Goal: Check status: Check status

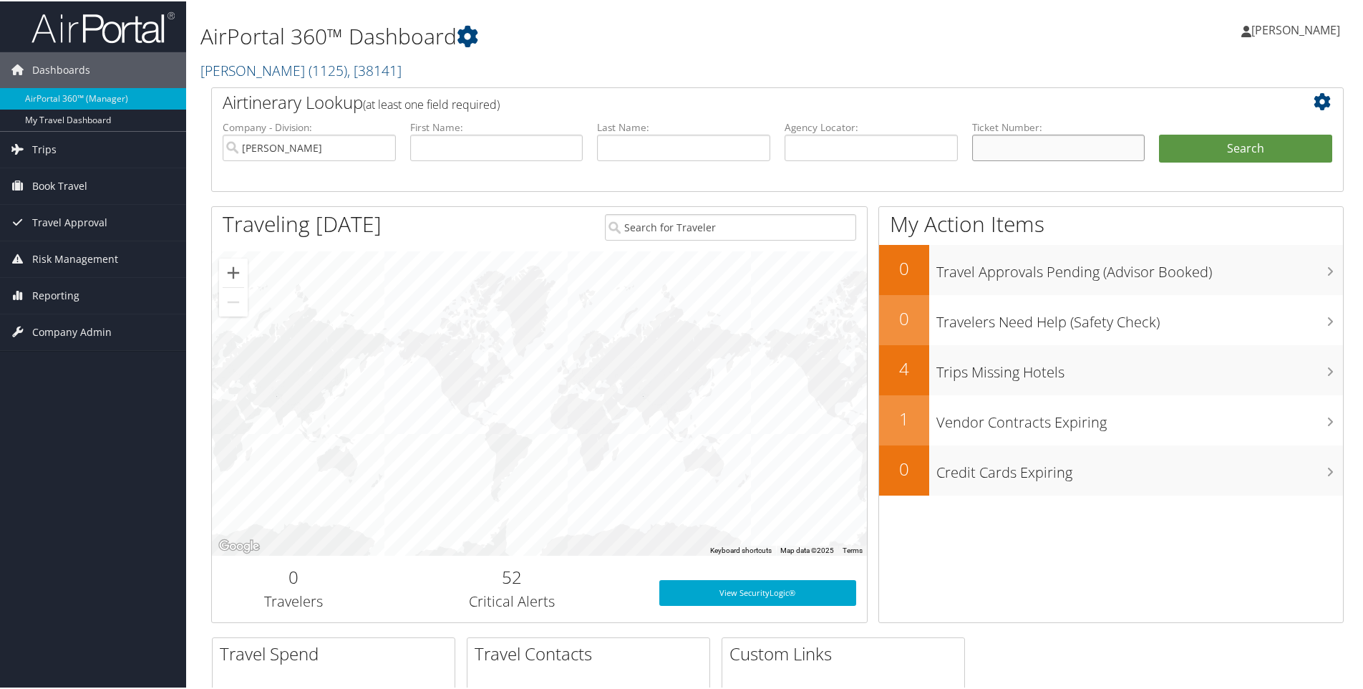
click at [1001, 142] on input "text" at bounding box center [1058, 146] width 173 height 26
paste input "8900897685498"
type input "8900897685498"
click at [1001, 133] on button "Search" at bounding box center [1245, 147] width 173 height 29
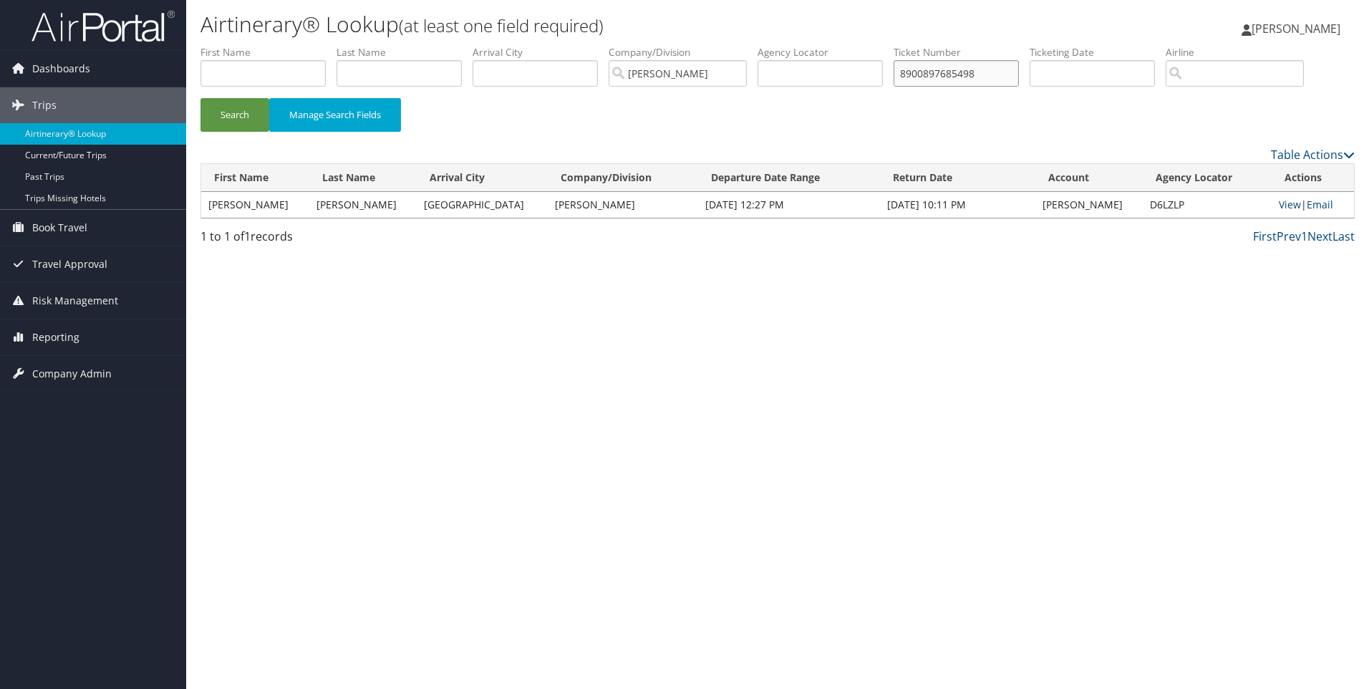
drag, startPoint x: 1009, startPoint y: 72, endPoint x: 842, endPoint y: 79, distance: 167.0
click at [844, 45] on ul "First Name Last Name Departure City Arrival City Company/Division Marquardt Air…" at bounding box center [777, 45] width 1154 height 0
paste input "9"
click at [200, 98] on button "Search" at bounding box center [234, 115] width 69 height 34
drag, startPoint x: 1027, startPoint y: 75, endPoint x: 768, endPoint y: 75, distance: 258.4
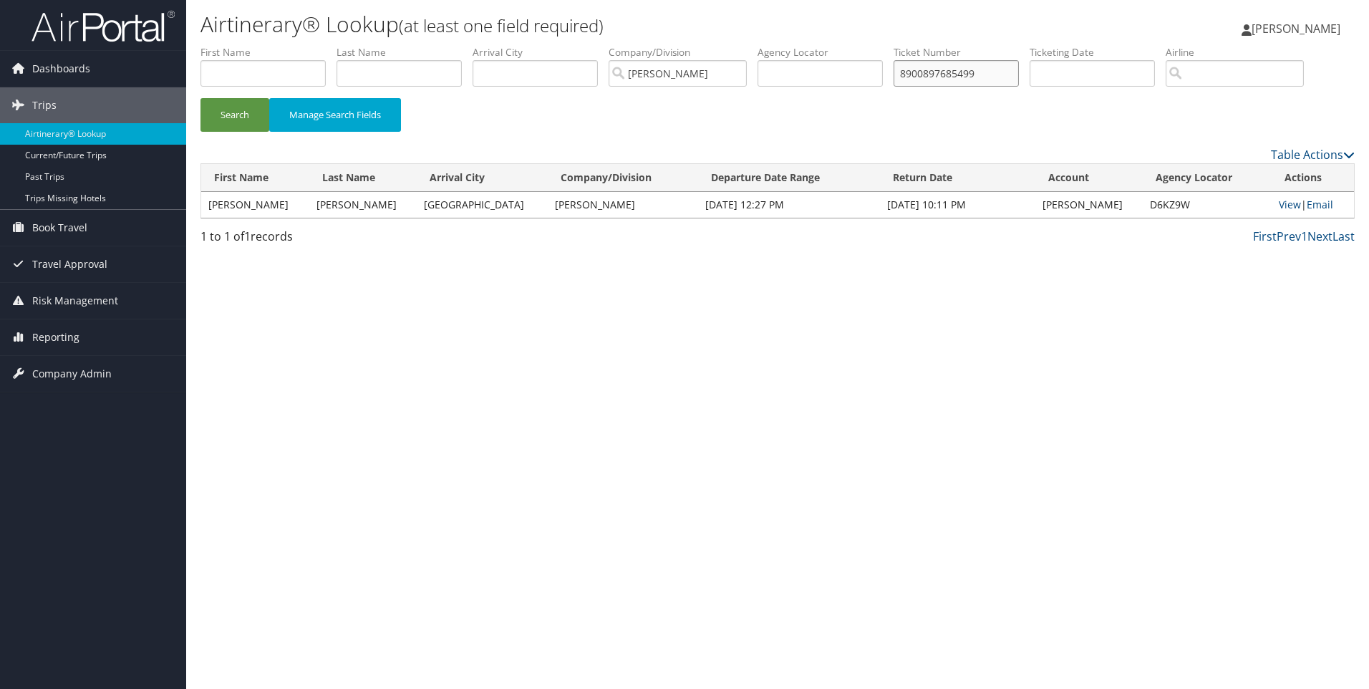
click at [769, 45] on ul "First Name Last Name Departure City Arrival City Company/Division Marquardt Air…" at bounding box center [777, 45] width 1154 height 0
paste input "0067310371664"
click at [200, 98] on button "Search" at bounding box center [234, 115] width 69 height 34
click at [974, 76] on input "0067310371664" at bounding box center [955, 73] width 125 height 26
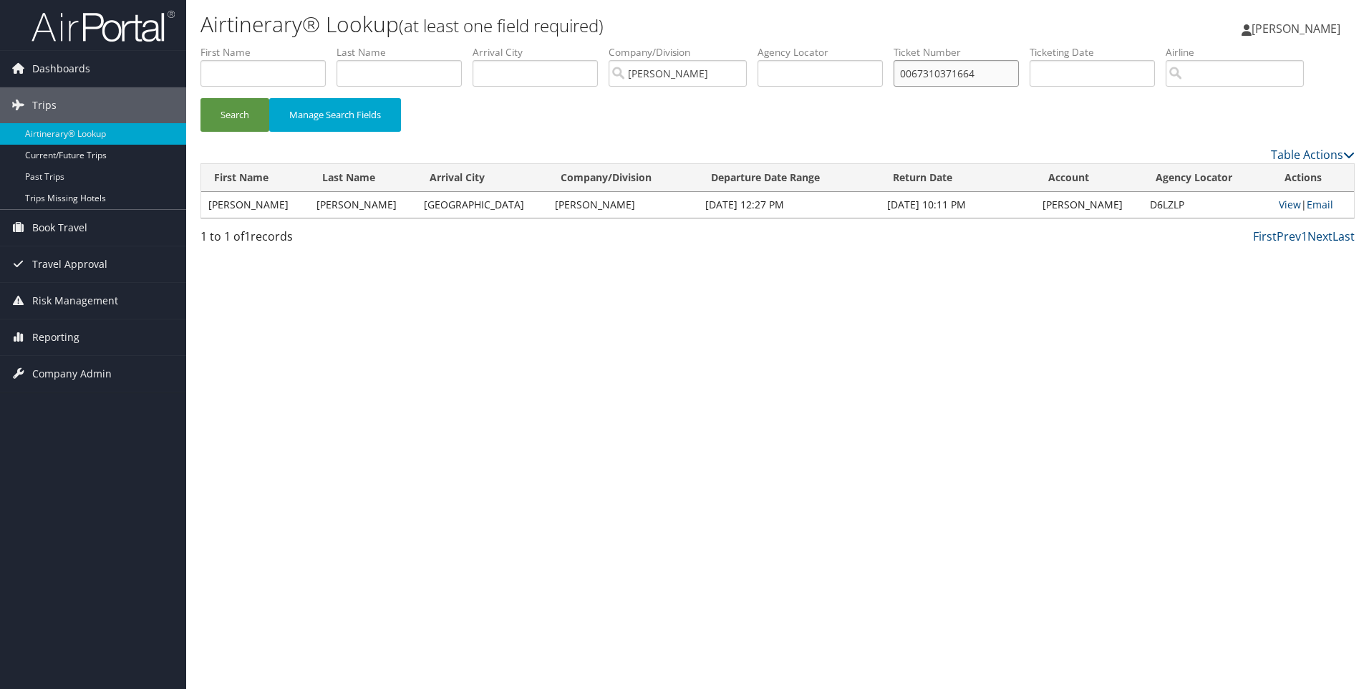
paste input "5"
click at [200, 98] on button "Search" at bounding box center [234, 115] width 69 height 34
click at [951, 75] on input "0067310371665" at bounding box center [955, 73] width 125 height 26
paste input "0167308502573"
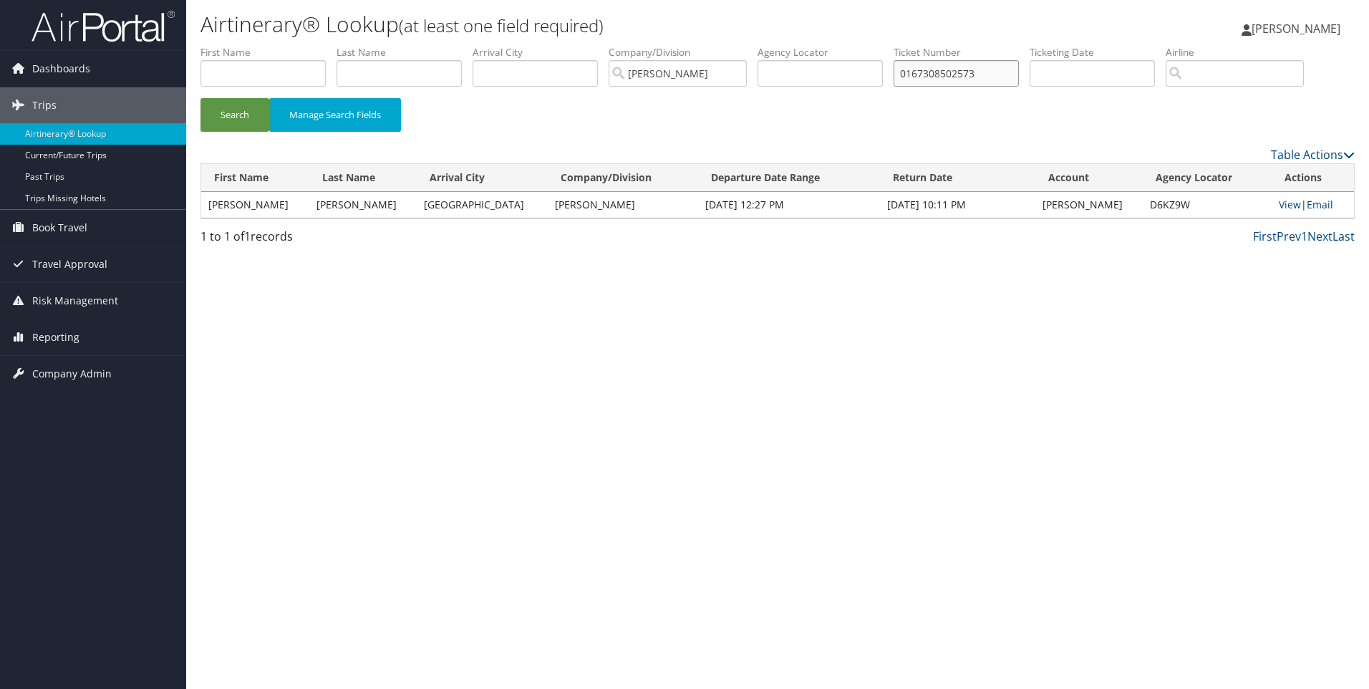
click at [200, 98] on button "Search" at bounding box center [234, 115] width 69 height 34
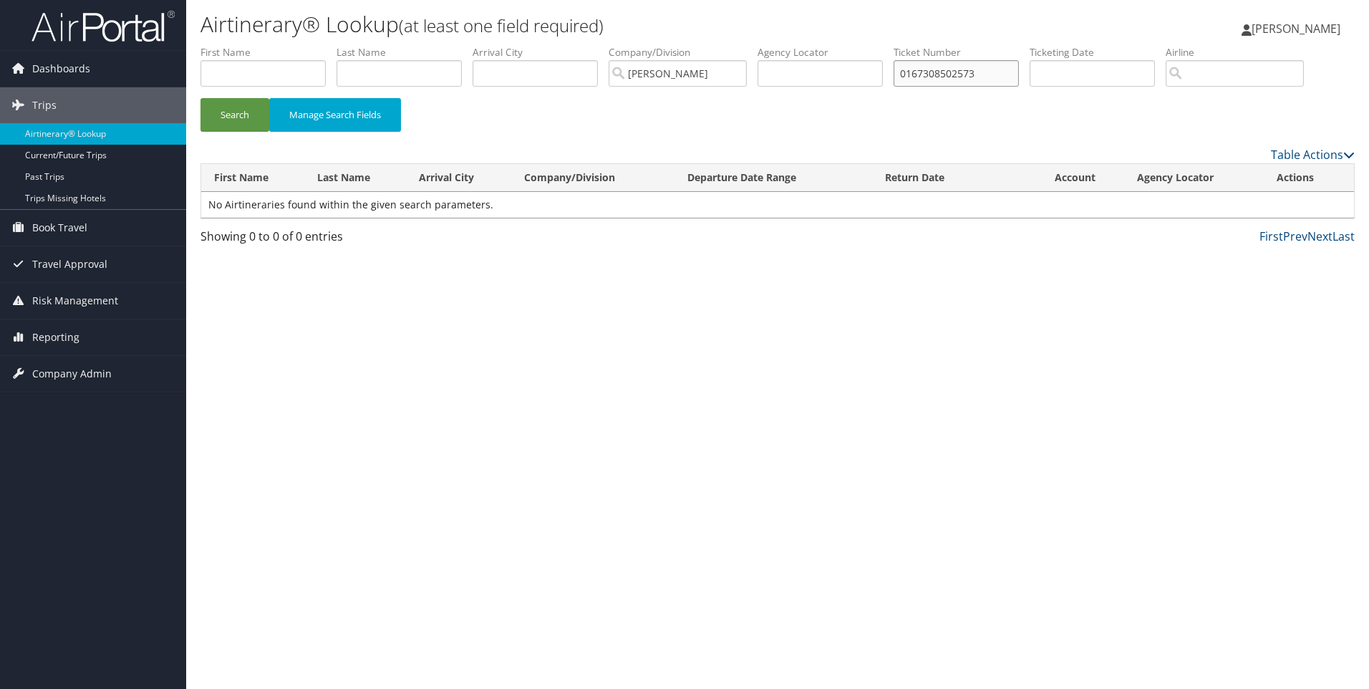
click at [915, 69] on input "0167308502573" at bounding box center [955, 73] width 125 height 26
click at [200, 98] on button "Search" at bounding box center [234, 115] width 69 height 34
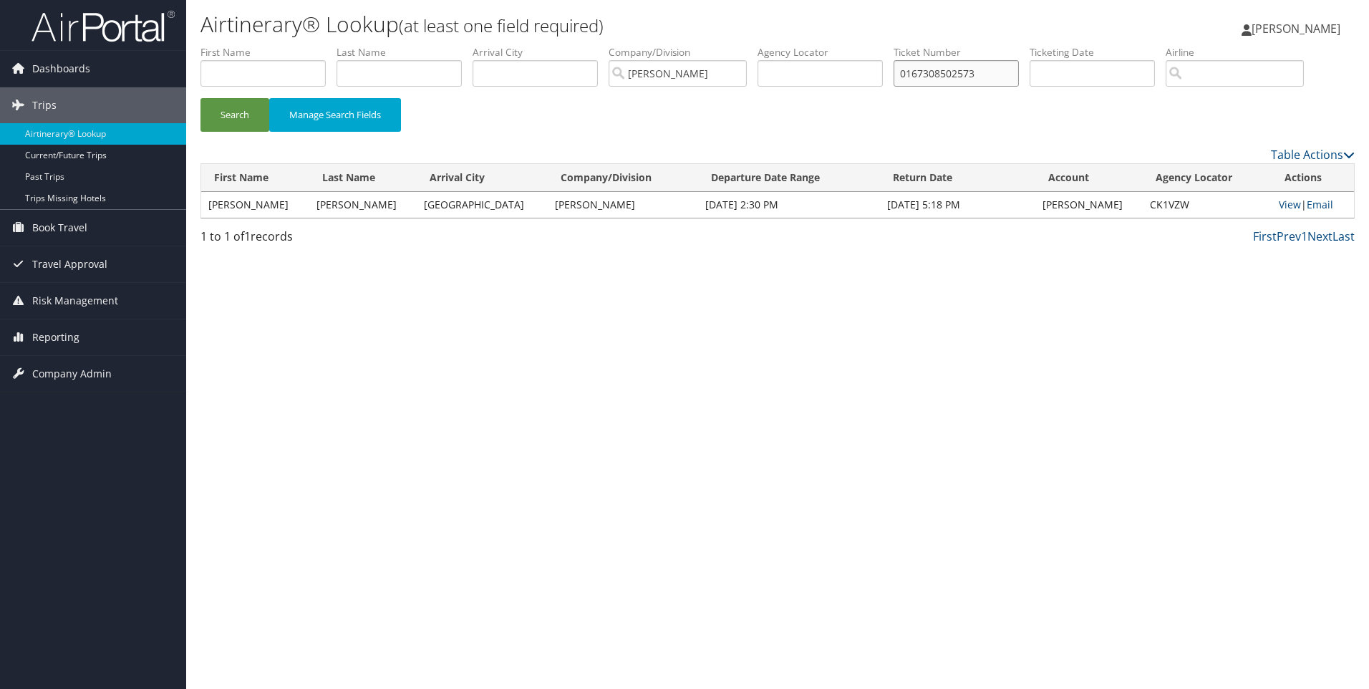
drag, startPoint x: 997, startPoint y: 77, endPoint x: 795, endPoint y: 76, distance: 201.2
click at [800, 45] on ul "First Name Last Name Departure City Arrival City Company/Division Marquardt Air…" at bounding box center [777, 45] width 1154 height 0
paste input "8900897716467"
click at [200, 98] on button "Search" at bounding box center [234, 115] width 69 height 34
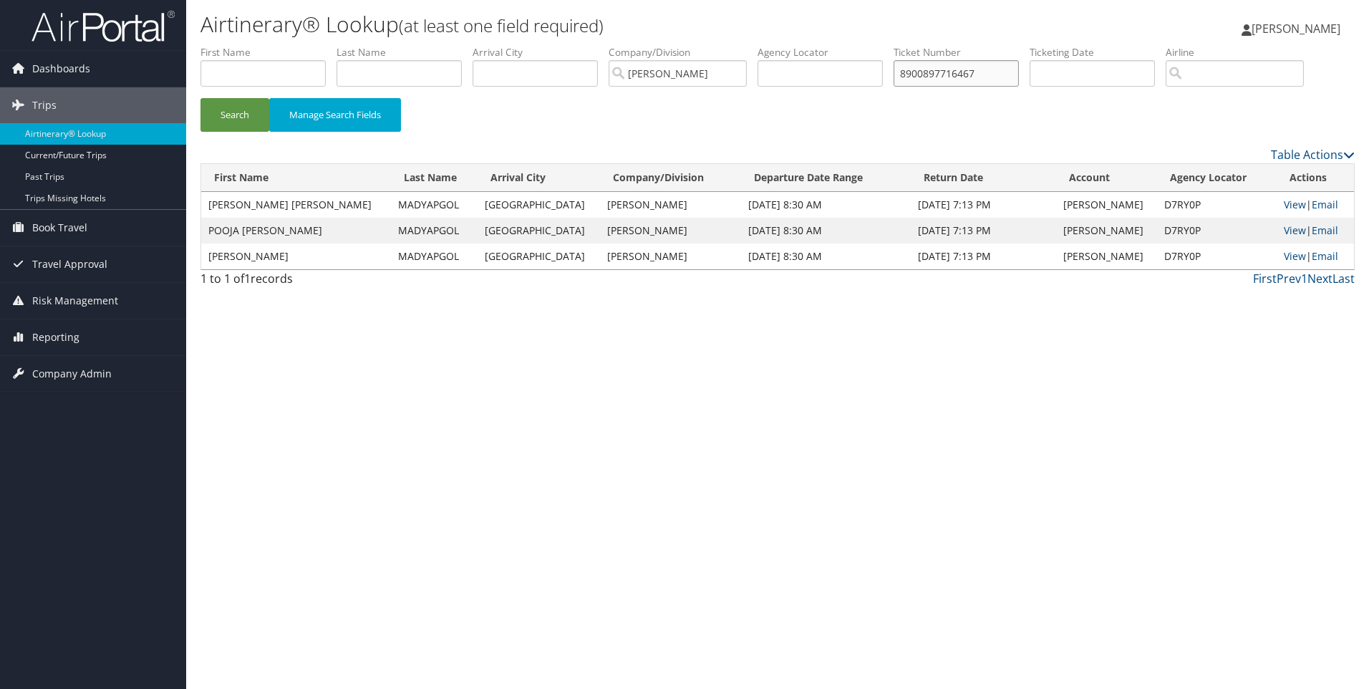
drag, startPoint x: 1003, startPoint y: 77, endPoint x: 825, endPoint y: 74, distance: 177.6
click at [815, 45] on ul "First Name Last Name Departure City Arrival City Company/Division Marquardt Air…" at bounding box center [777, 45] width 1154 height 0
paste input "8"
click at [200, 98] on button "Search" at bounding box center [234, 115] width 69 height 34
drag, startPoint x: 994, startPoint y: 74, endPoint x: 886, endPoint y: 71, distance: 108.9
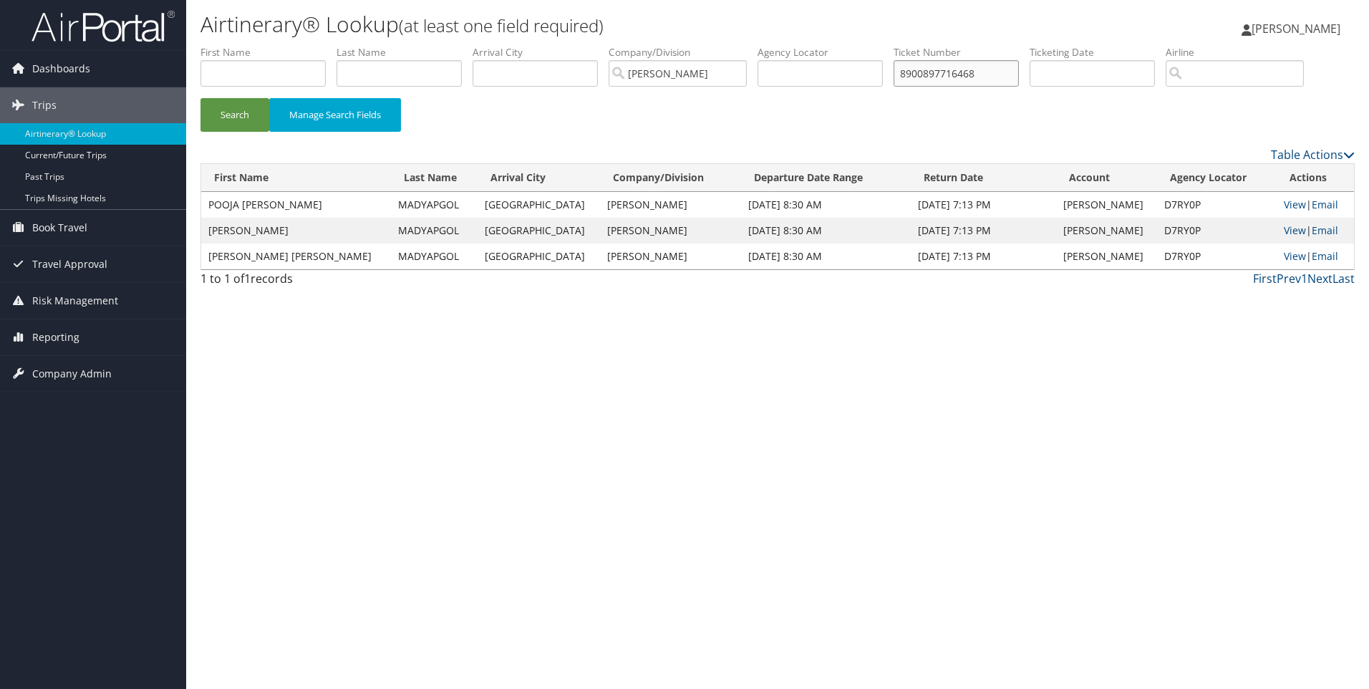
click at [886, 45] on ul "First Name Last Name Departure City Arrival City Company/Division Marquardt Air…" at bounding box center [777, 45] width 1154 height 0
paste input "0067310564266"
click at [200, 98] on button "Search" at bounding box center [234, 115] width 69 height 34
drag, startPoint x: 995, startPoint y: 71, endPoint x: 752, endPoint y: 76, distance: 242.7
click at [755, 45] on ul "First Name Last Name Departure City Arrival City Company/Division Marquardt Air…" at bounding box center [777, 45] width 1154 height 0
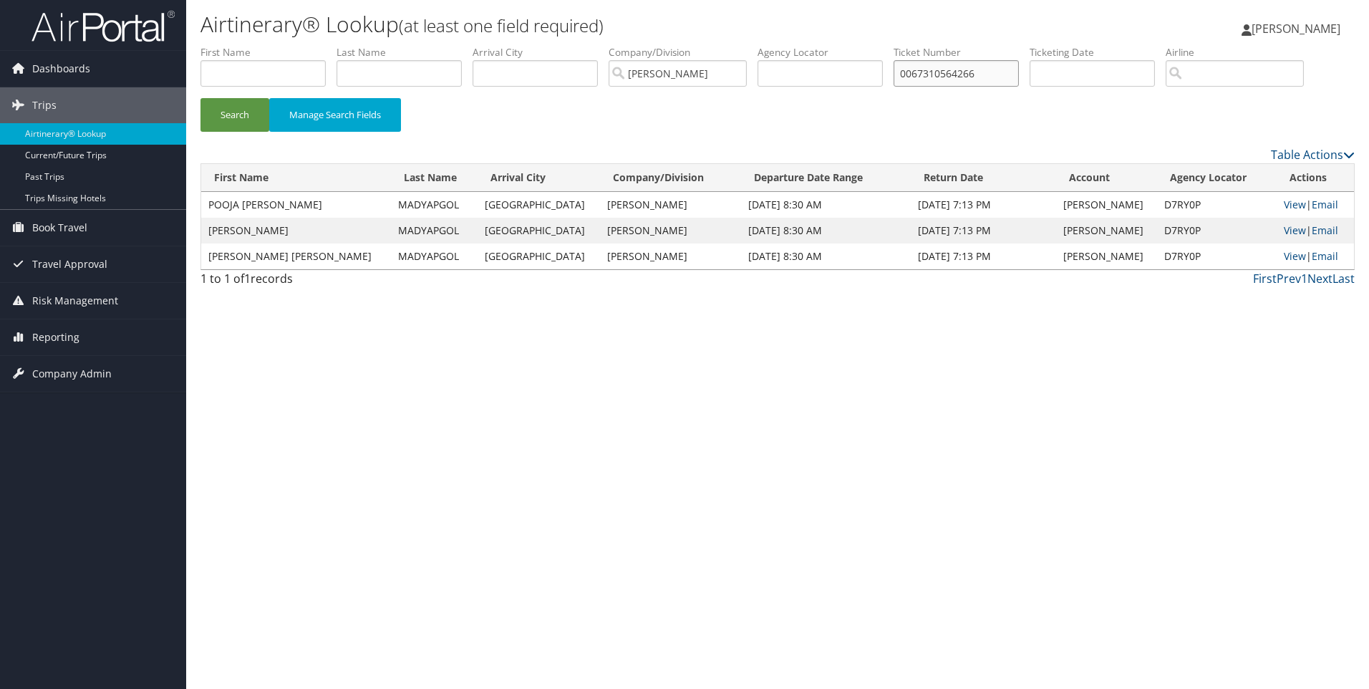
paste input "8900897716495"
click at [200, 98] on button "Search" at bounding box center [234, 115] width 69 height 34
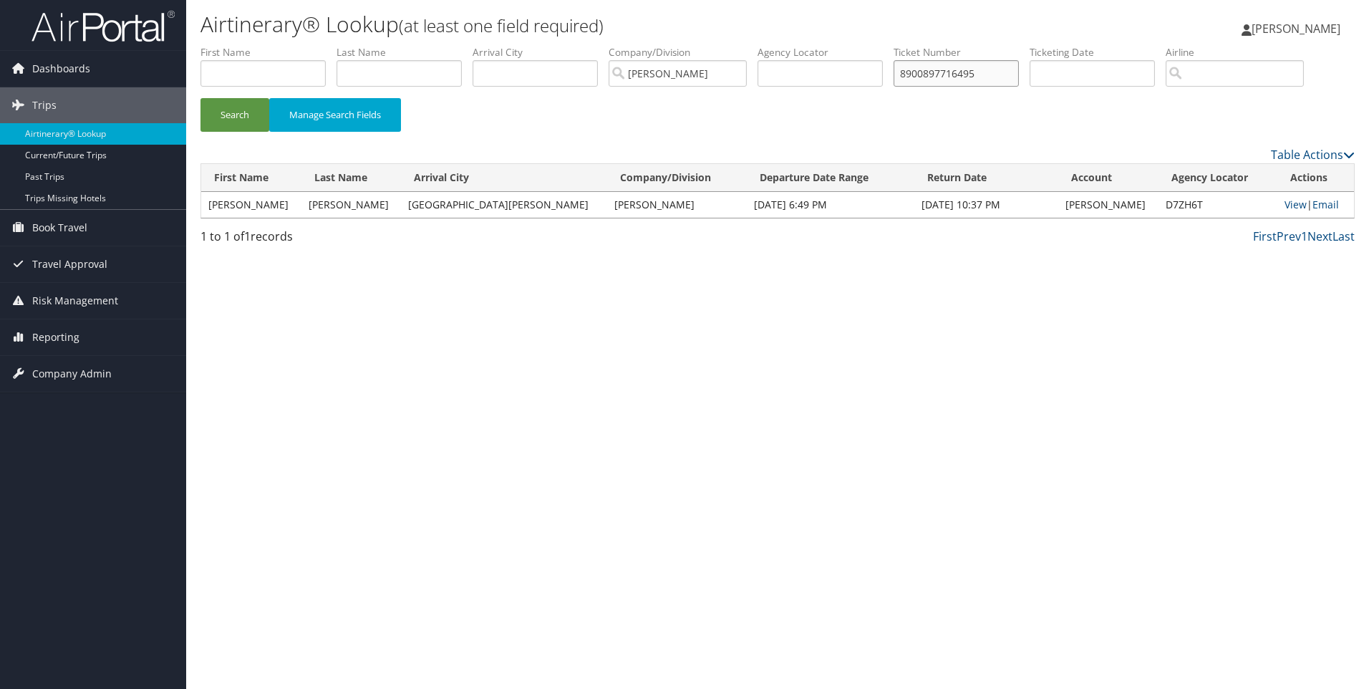
drag, startPoint x: 1005, startPoint y: 72, endPoint x: 739, endPoint y: 67, distance: 266.4
click at [764, 45] on ul "First Name Last Name Departure City Arrival City Company/Division Marquardt Air…" at bounding box center [777, 45] width 1154 height 0
paste input "6"
click at [200, 98] on button "Search" at bounding box center [234, 115] width 69 height 34
click at [1284, 204] on link "View" at bounding box center [1295, 205] width 22 height 14
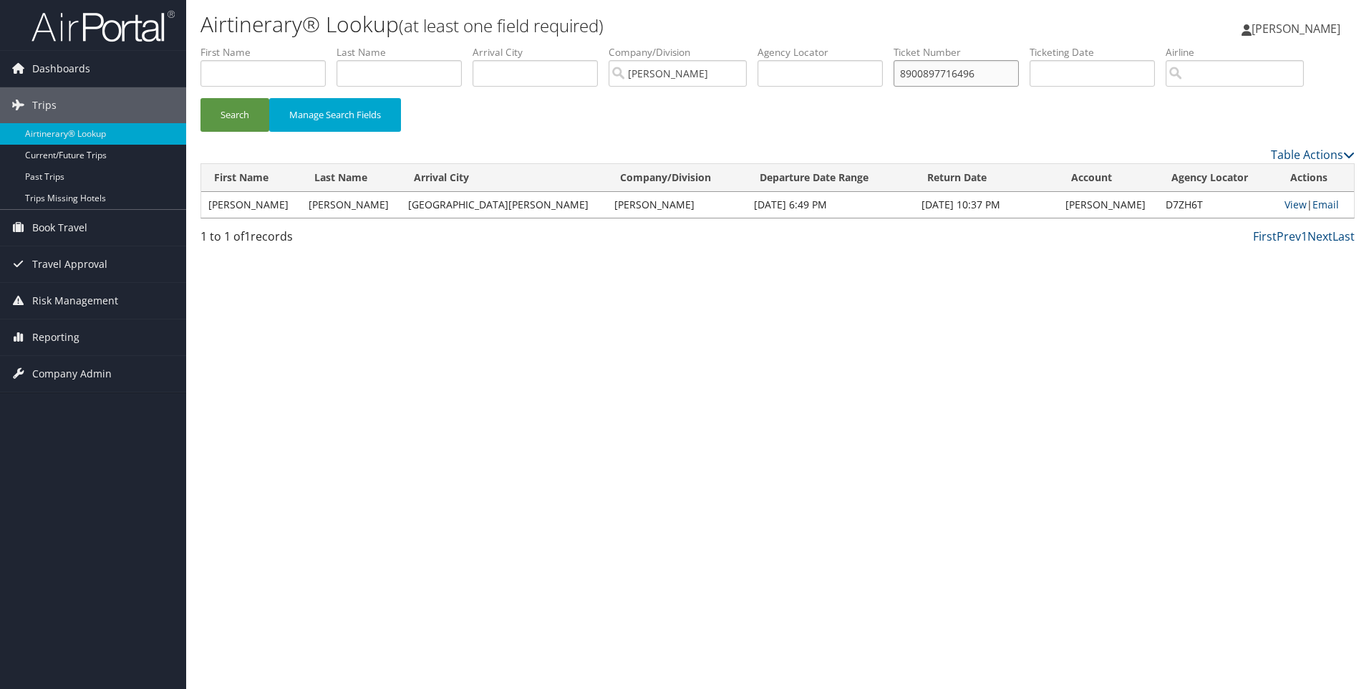
click at [976, 74] on input "8900897716496" at bounding box center [955, 73] width 125 height 26
click at [975, 72] on input "8900897716496" at bounding box center [955, 73] width 125 height 26
paste input "0067310564297"
click at [200, 98] on button "Search" at bounding box center [234, 115] width 69 height 34
click at [954, 67] on input "0067310564297" at bounding box center [955, 73] width 125 height 26
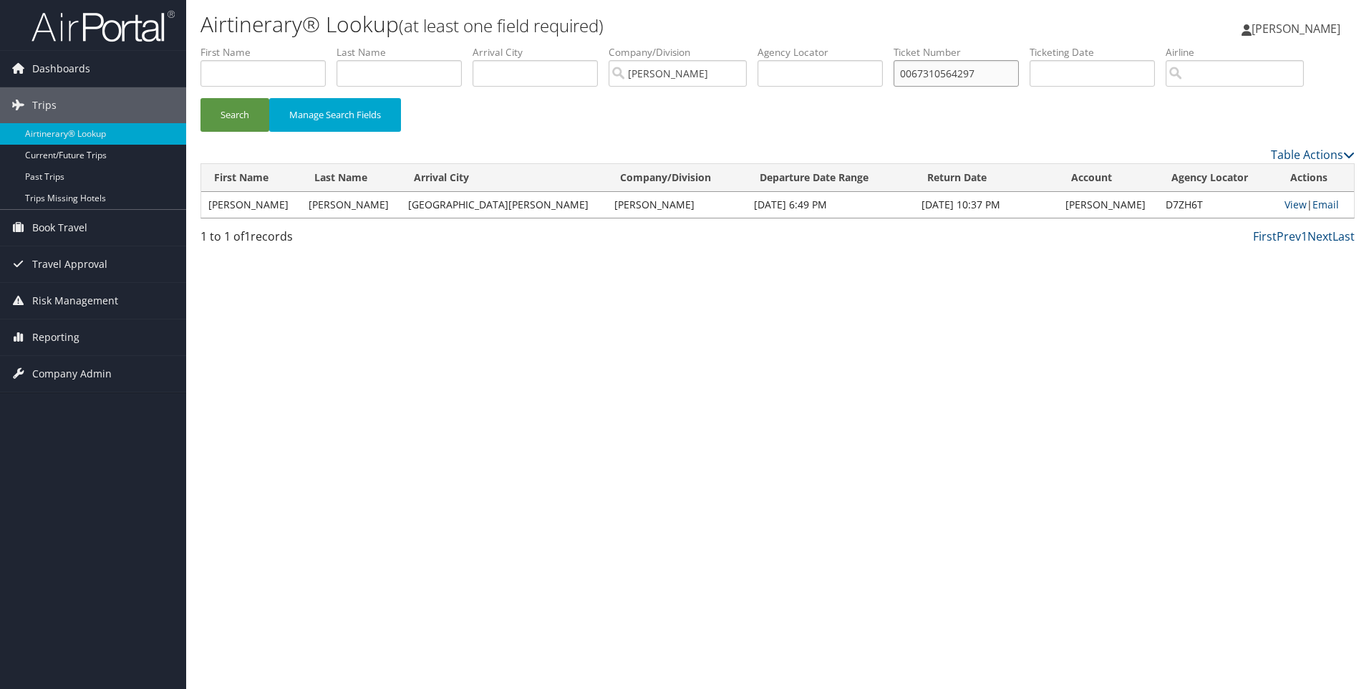
click at [954, 67] on input "0067310564297" at bounding box center [955, 73] width 125 height 26
paste input "8900897738996"
click at [200, 98] on button "Search" at bounding box center [234, 115] width 69 height 34
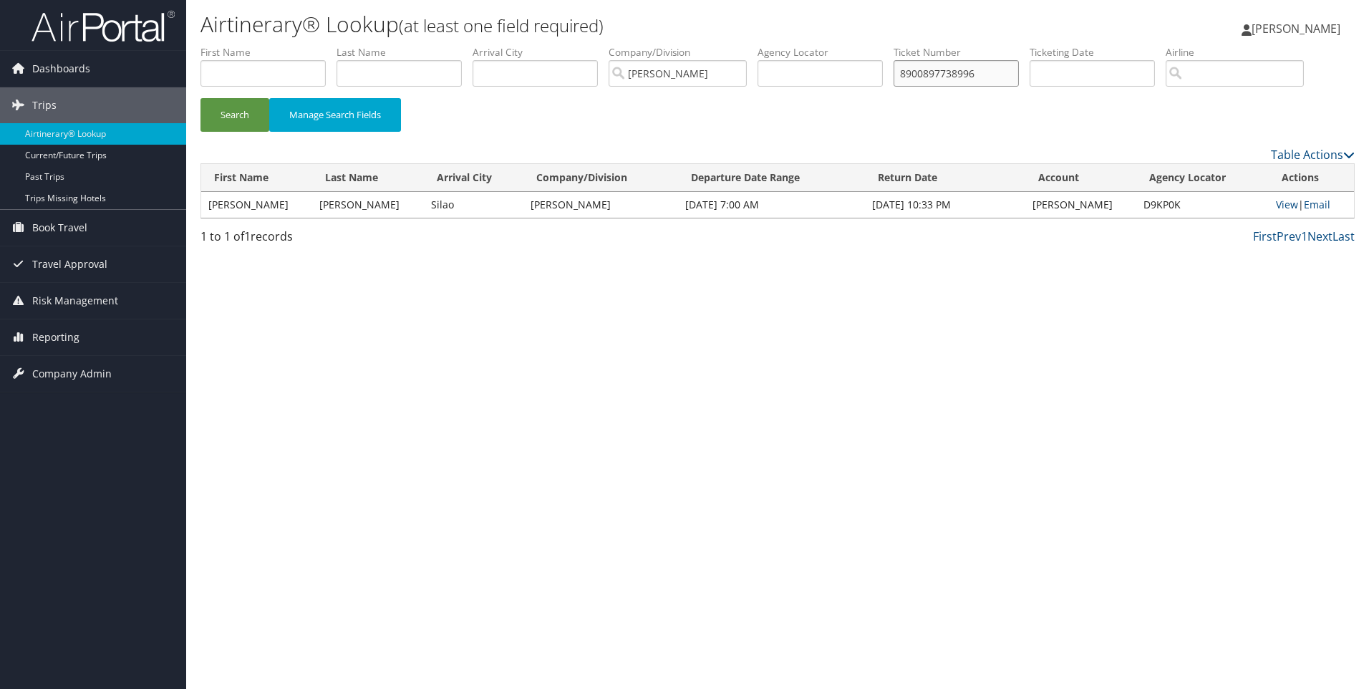
click at [936, 67] on input "8900897738996" at bounding box center [955, 73] width 125 height 26
paste input "46817"
click at [200, 98] on button "Search" at bounding box center [234, 115] width 69 height 34
click at [992, 78] on input "8900897746817" at bounding box center [955, 73] width 125 height 26
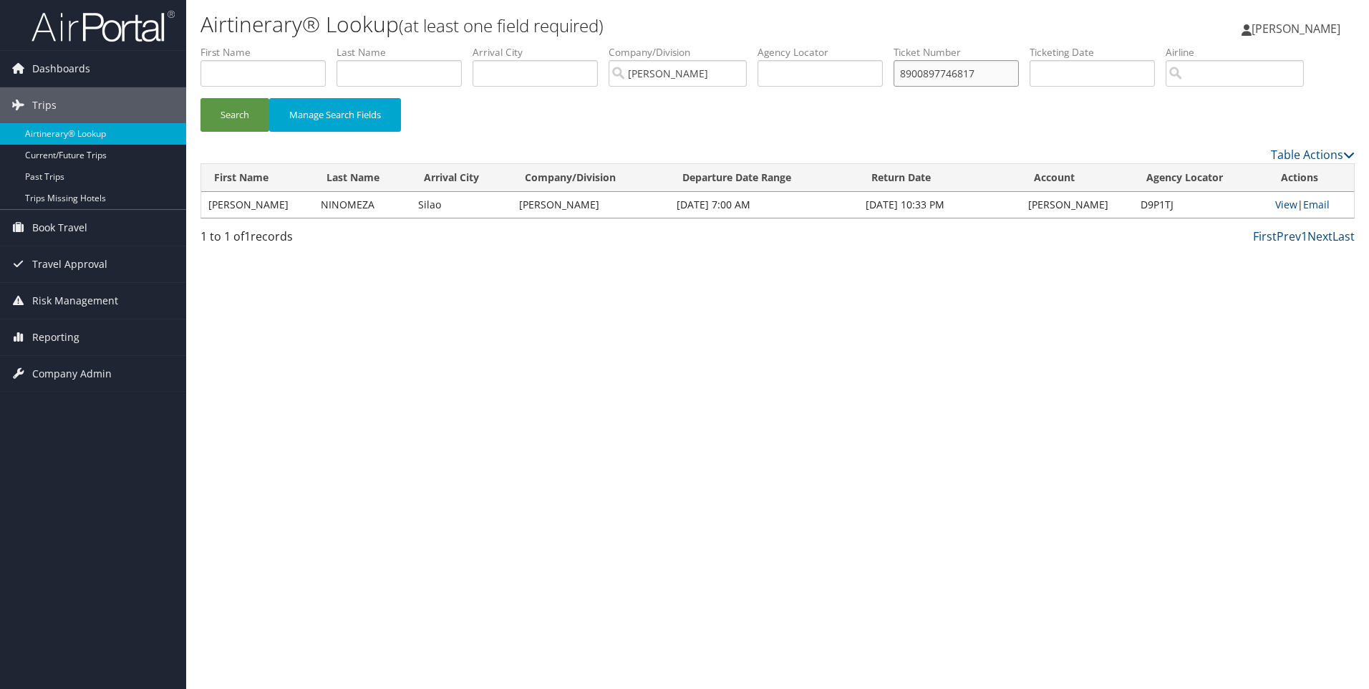
click at [992, 78] on input "8900897746817" at bounding box center [955, 73] width 125 height 26
paste input "0017310777573"
click at [200, 98] on button "Search" at bounding box center [234, 115] width 69 height 34
click at [946, 73] on input "0017310777573" at bounding box center [955, 73] width 125 height 26
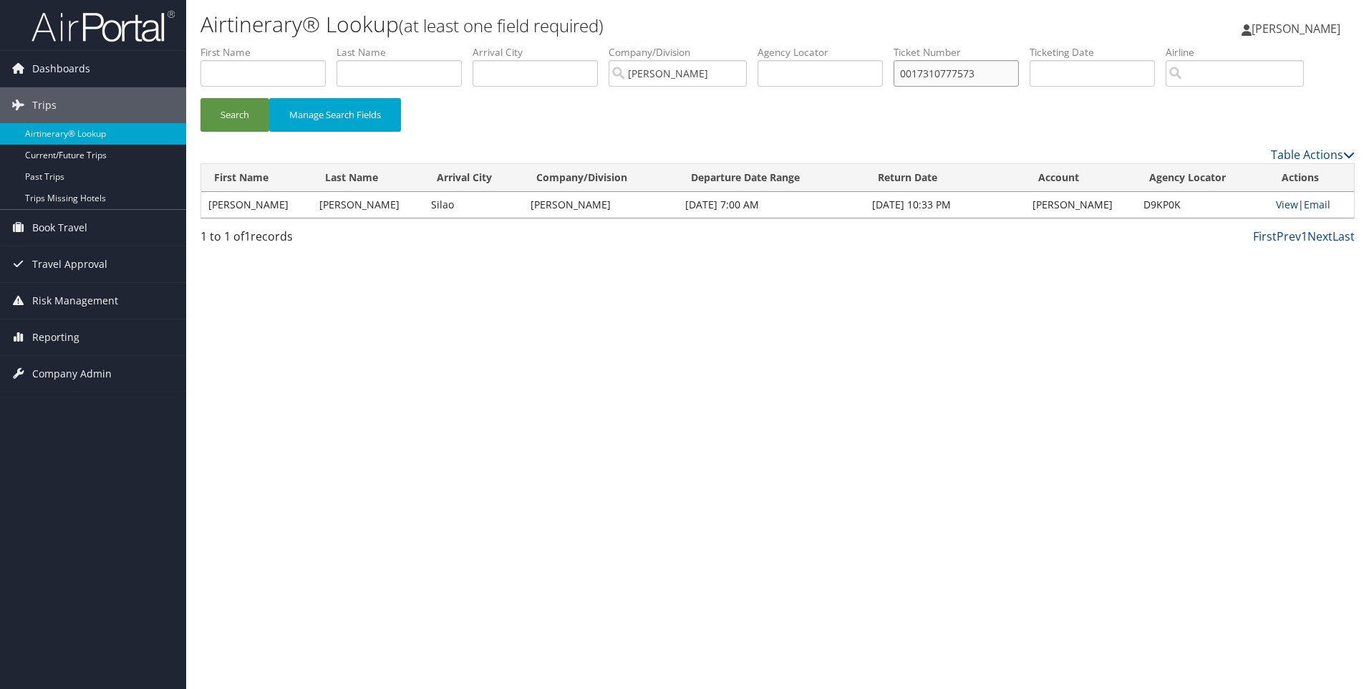
paste input "648"
click at [200, 98] on button "Search" at bounding box center [234, 115] width 69 height 34
click at [969, 71] on input "0017310777648" at bounding box center [955, 73] width 125 height 26
paste input "8900897752351"
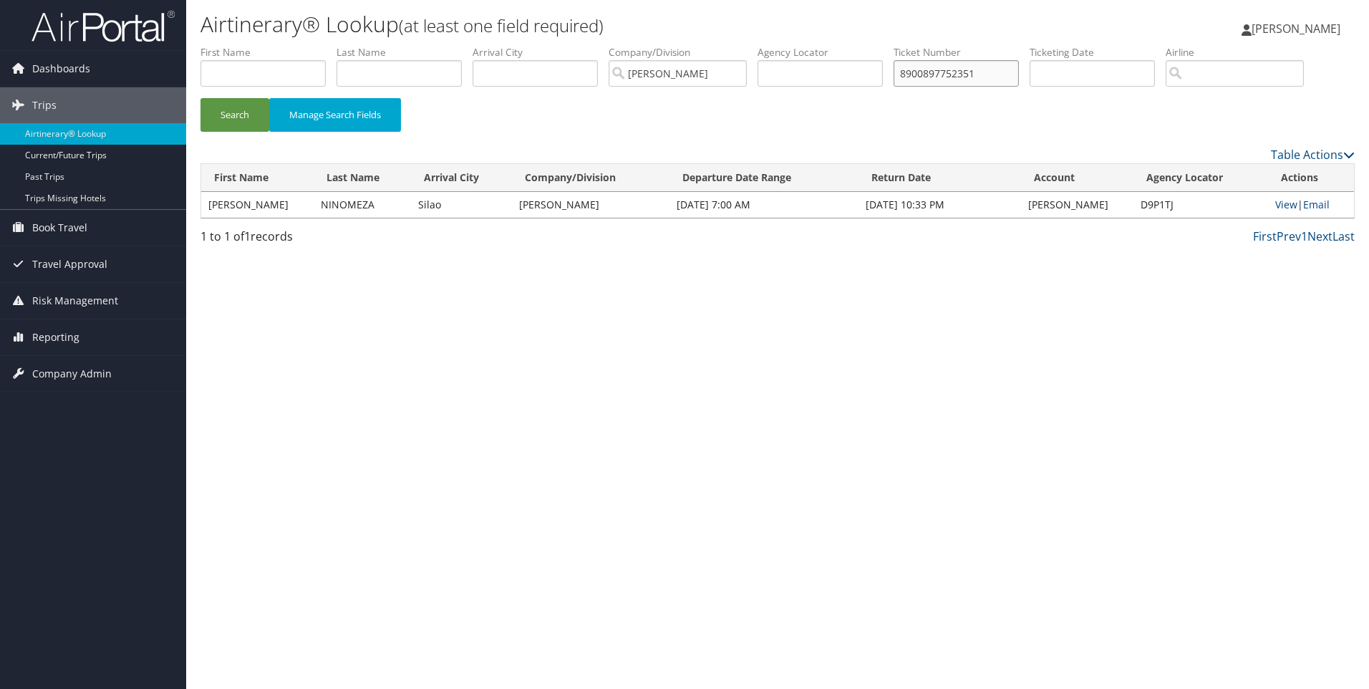
click at [200, 98] on button "Search" at bounding box center [234, 115] width 69 height 34
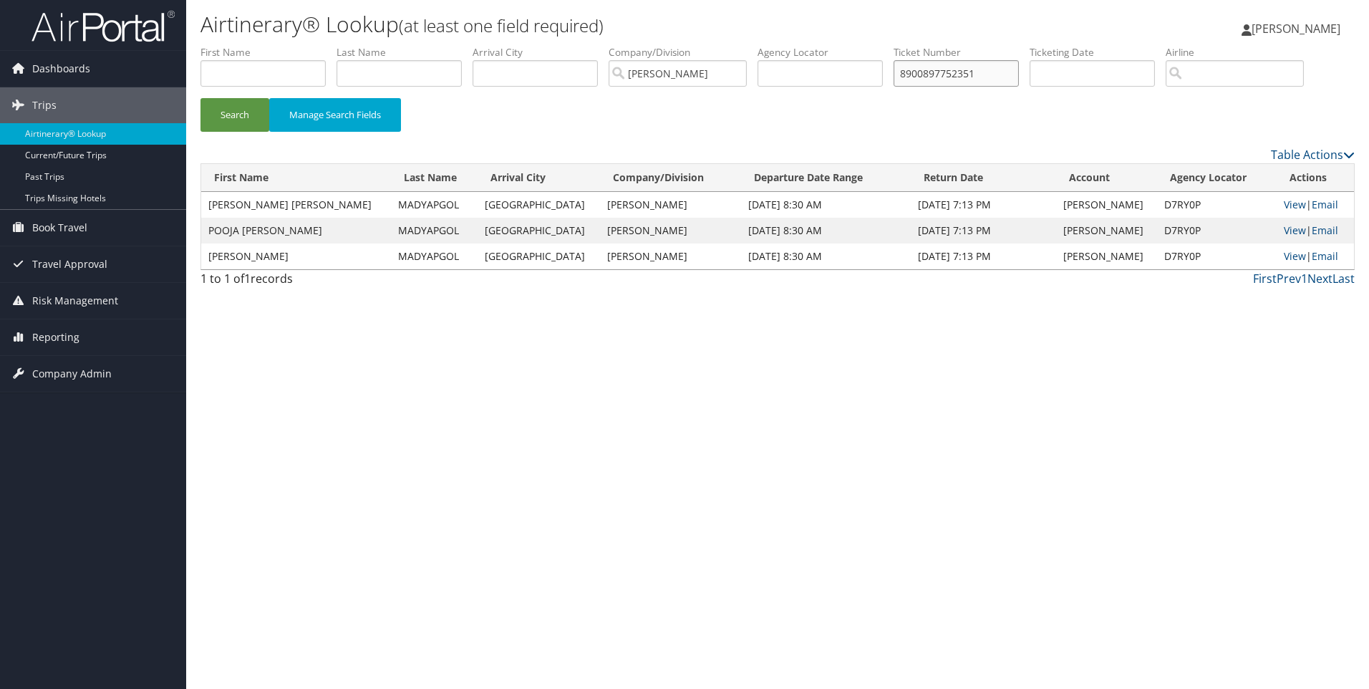
click at [974, 77] on input "8900897752351" at bounding box center [955, 73] width 125 height 26
paste input "66"
click at [200, 98] on button "Search" at bounding box center [234, 115] width 69 height 34
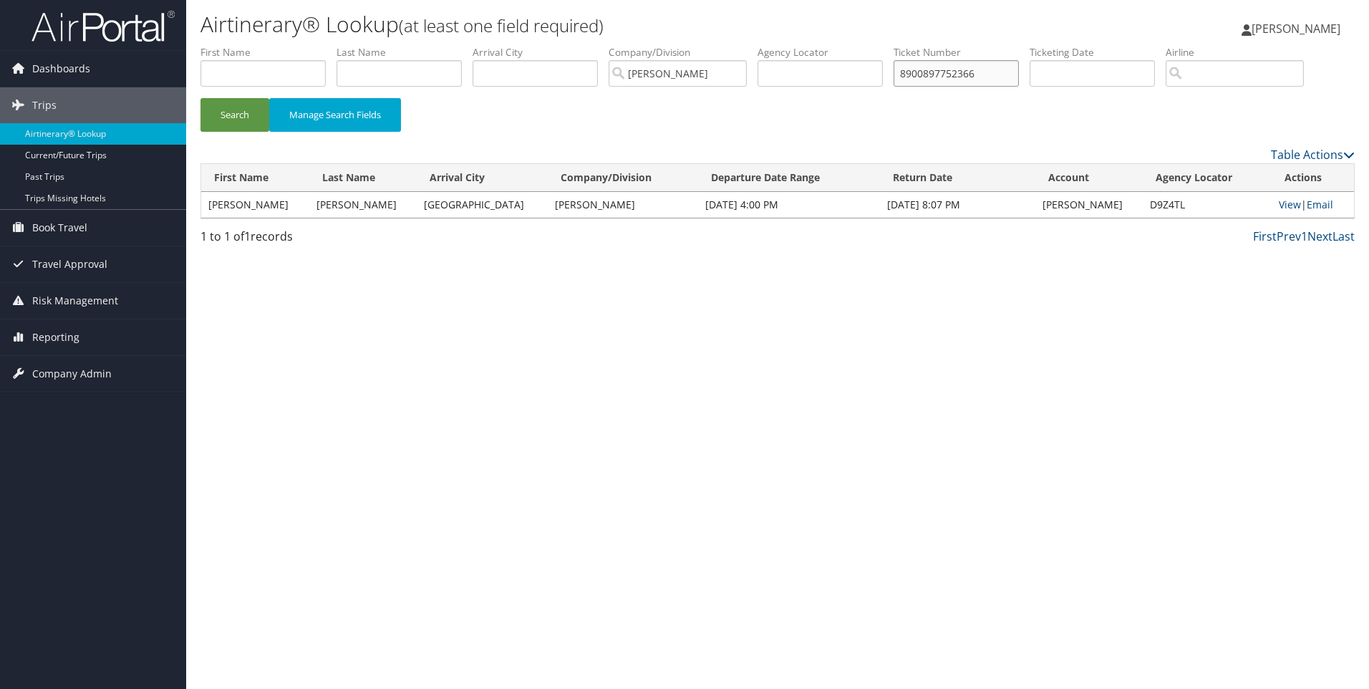
click at [944, 77] on input "8900897752366" at bounding box center [955, 73] width 125 height 26
paste input "9"
click at [200, 98] on button "Search" at bounding box center [234, 115] width 69 height 34
click at [963, 77] on input "8900897752369" at bounding box center [955, 73] width 125 height 26
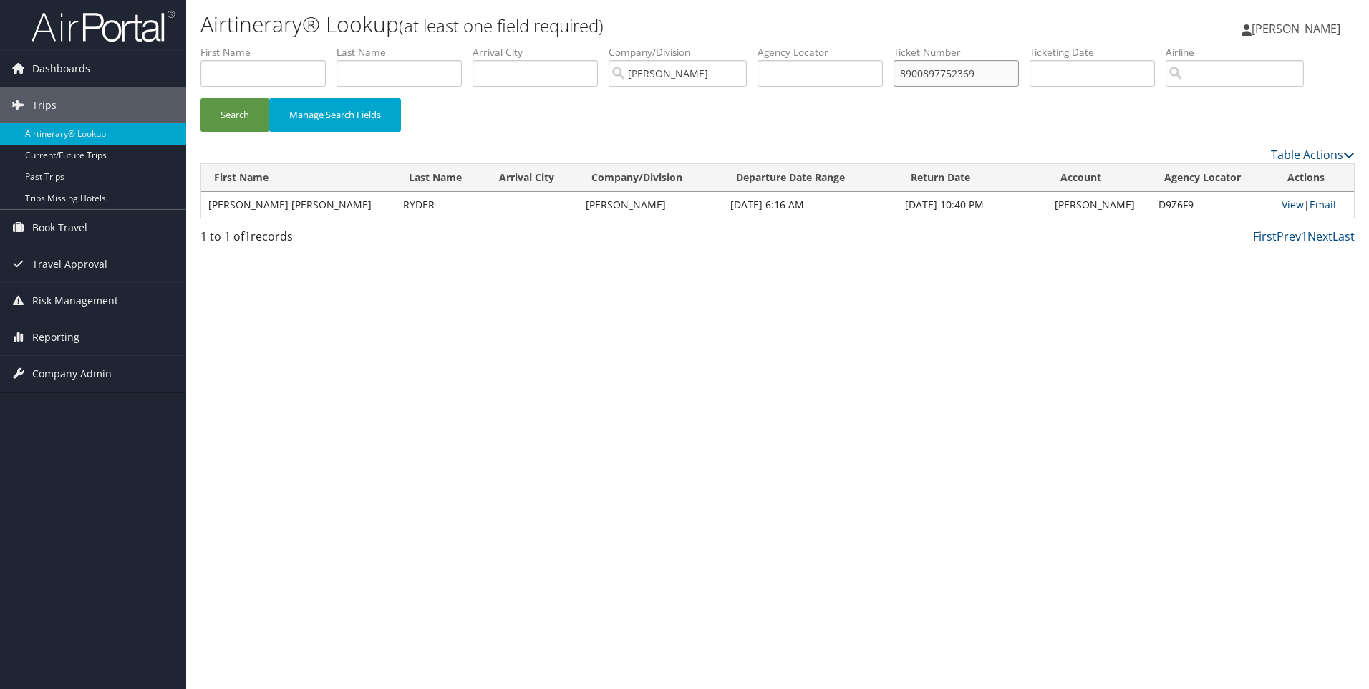
click at [963, 77] on input "8900897752369" at bounding box center [955, 73] width 125 height 26
paste input "70"
click at [200, 98] on button "Search" at bounding box center [234, 115] width 69 height 34
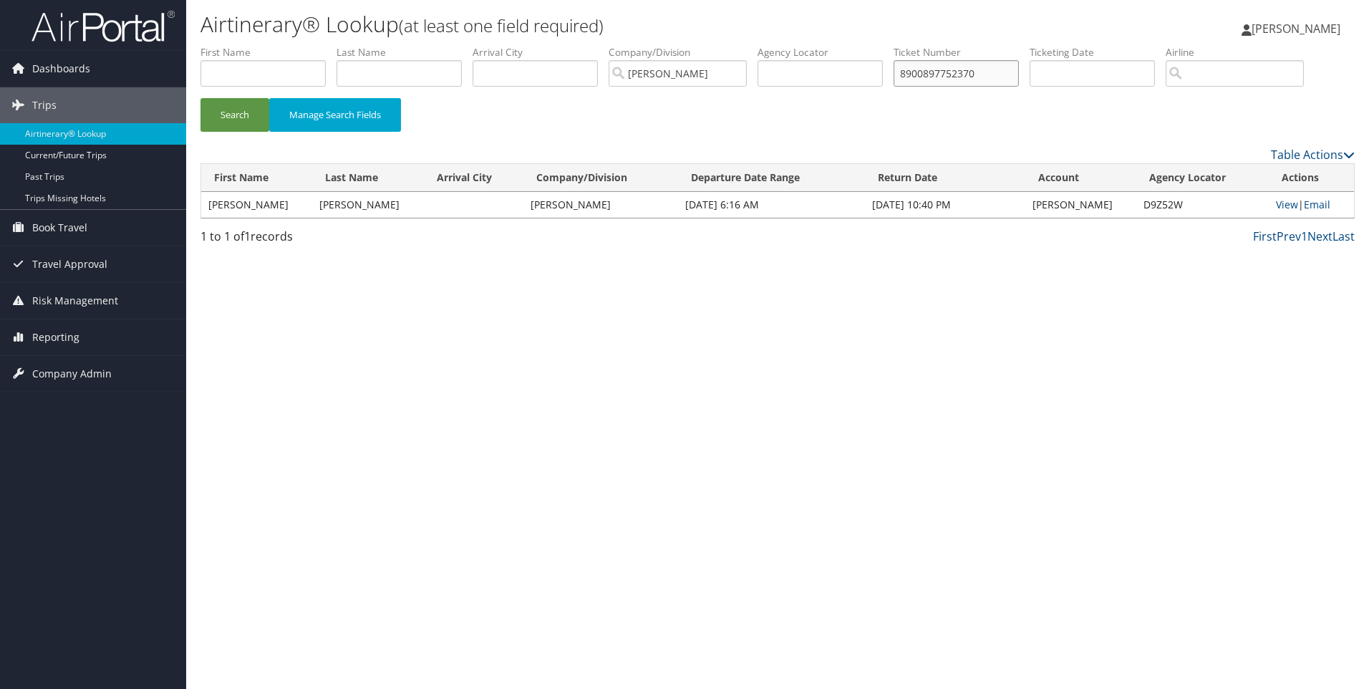
click at [944, 81] on input "8900897752370" at bounding box center [955, 73] width 125 height 26
paste input "84"
click at [200, 98] on button "Search" at bounding box center [234, 115] width 69 height 34
click at [943, 84] on input "8900897752384" at bounding box center [955, 73] width 125 height 26
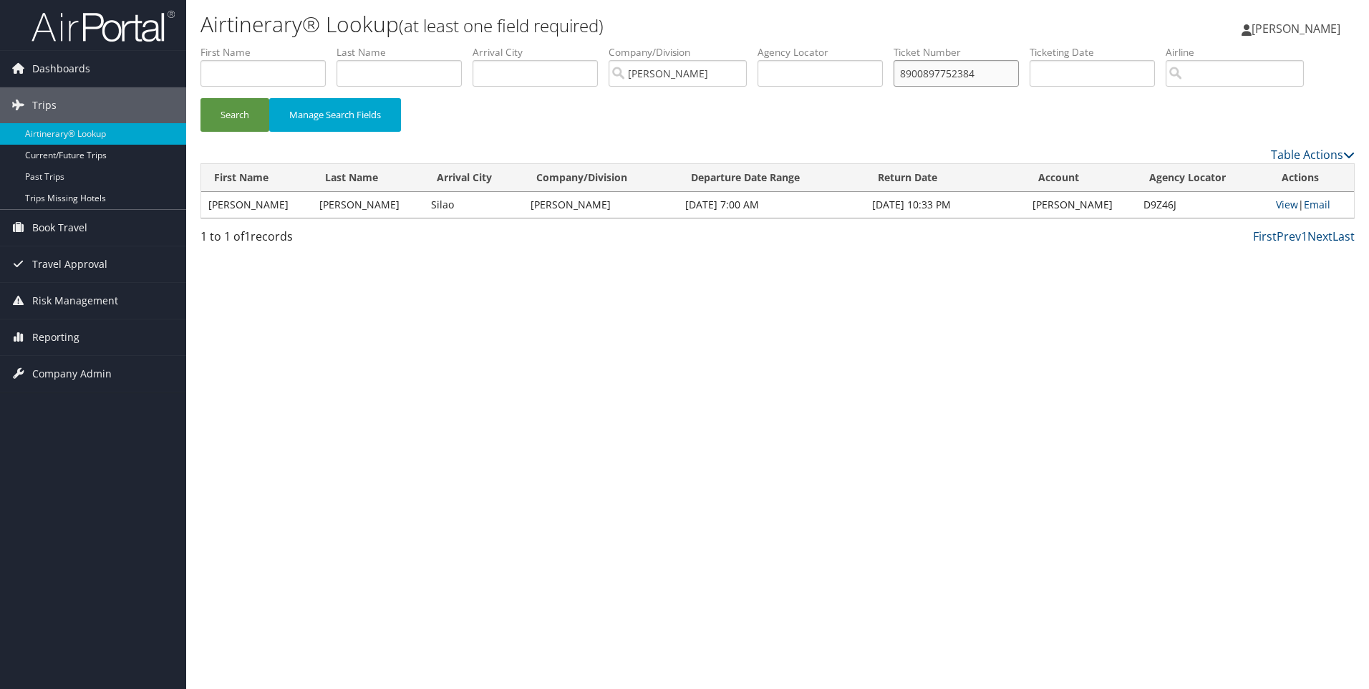
click at [943, 84] on input "8900897752384" at bounding box center [955, 73] width 125 height 26
paste input "0067310777677"
click at [200, 98] on button "Search" at bounding box center [234, 115] width 69 height 34
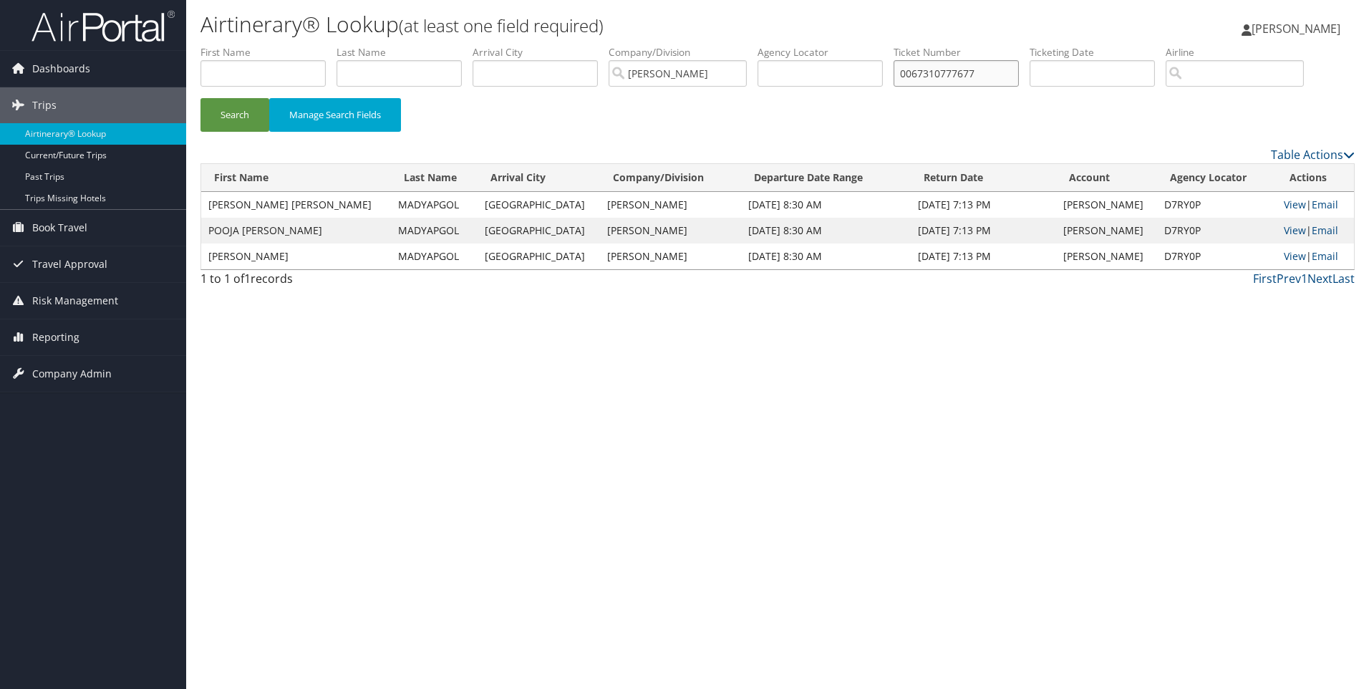
click at [963, 77] on input "0067310777677" at bounding box center [955, 73] width 125 height 26
paste input "8"
click at [200, 98] on button "Search" at bounding box center [234, 115] width 69 height 34
click at [1002, 79] on input "0067310777678" at bounding box center [955, 73] width 125 height 26
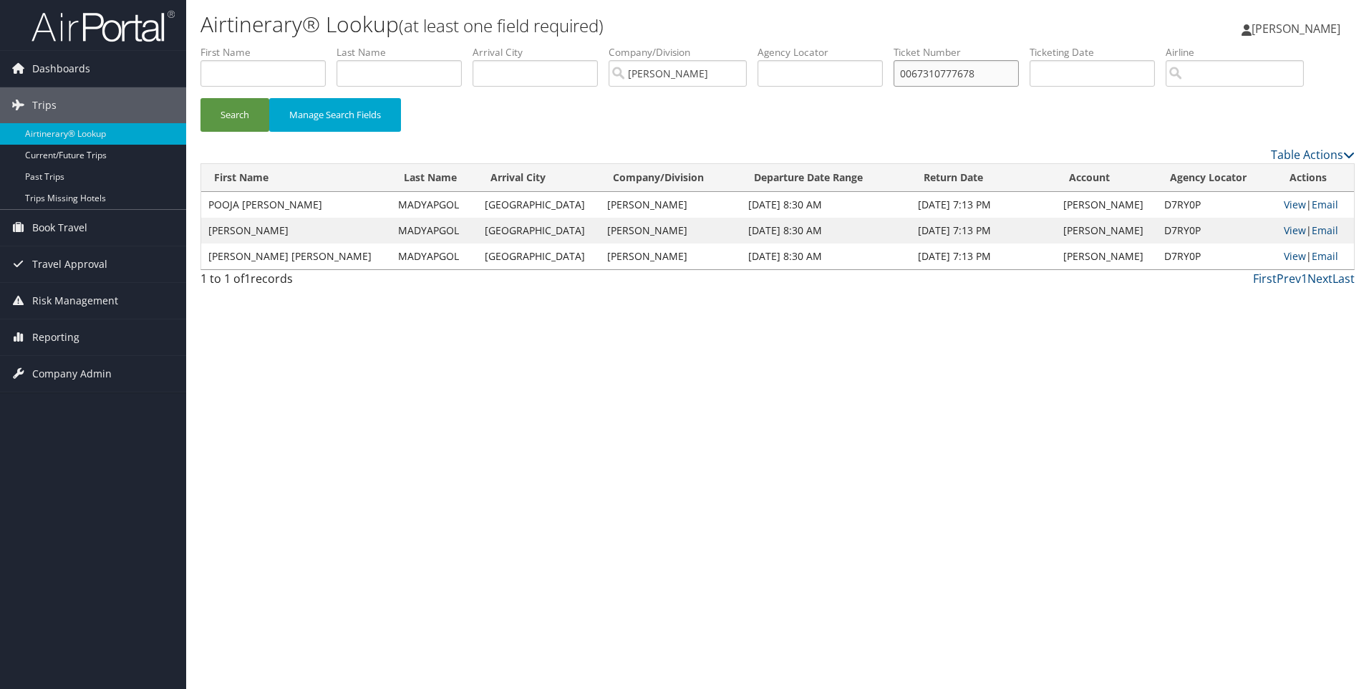
click at [1002, 79] on input "0067310777678" at bounding box center [955, 73] width 125 height 26
paste input "17310777692"
click at [200, 98] on button "Search" at bounding box center [234, 115] width 69 height 34
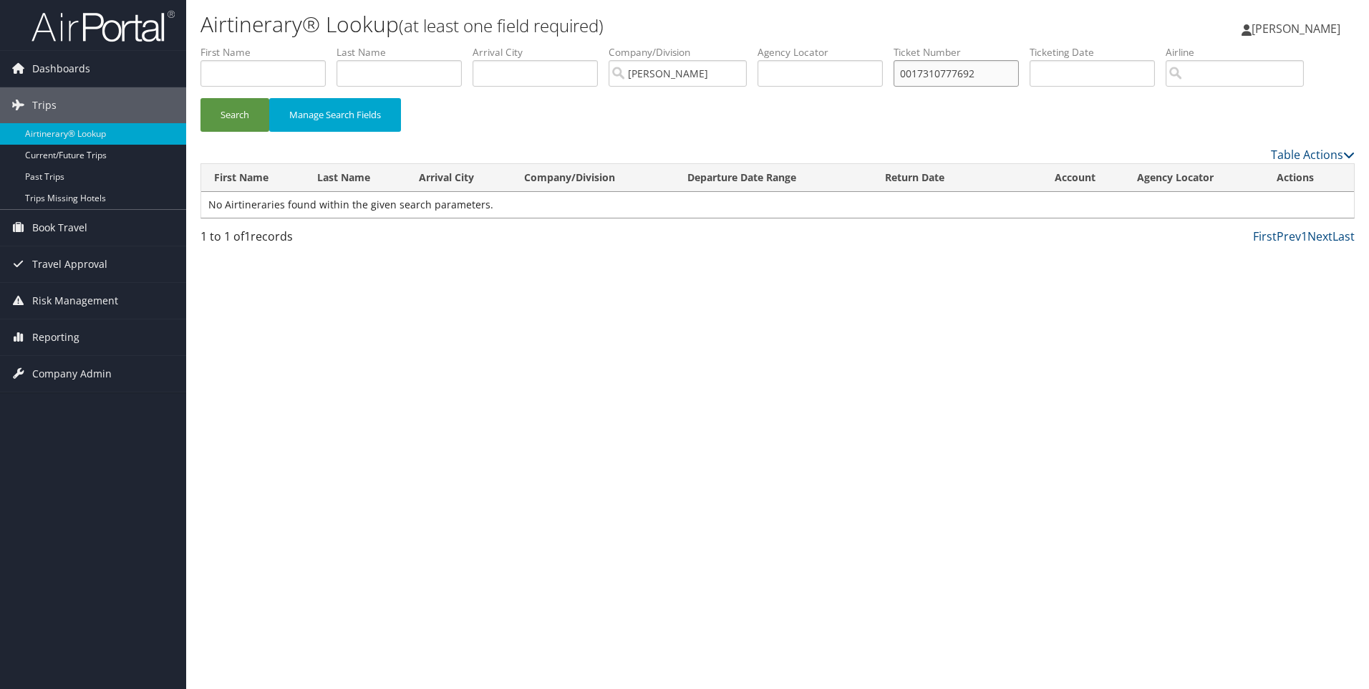
drag, startPoint x: 1007, startPoint y: 67, endPoint x: 838, endPoint y: 72, distance: 168.3
click at [838, 45] on ul "First Name Last Name Departure City Arrival City Company/Division Marquardt Air…" at bounding box center [777, 45] width 1154 height 0
click at [244, 114] on button "Search" at bounding box center [234, 115] width 69 height 34
drag, startPoint x: 1006, startPoint y: 76, endPoint x: 751, endPoint y: 76, distance: 254.9
click at [752, 45] on ul "First Name Last Name Departure City Arrival City Company/Division Marquardt Air…" at bounding box center [777, 45] width 1154 height 0
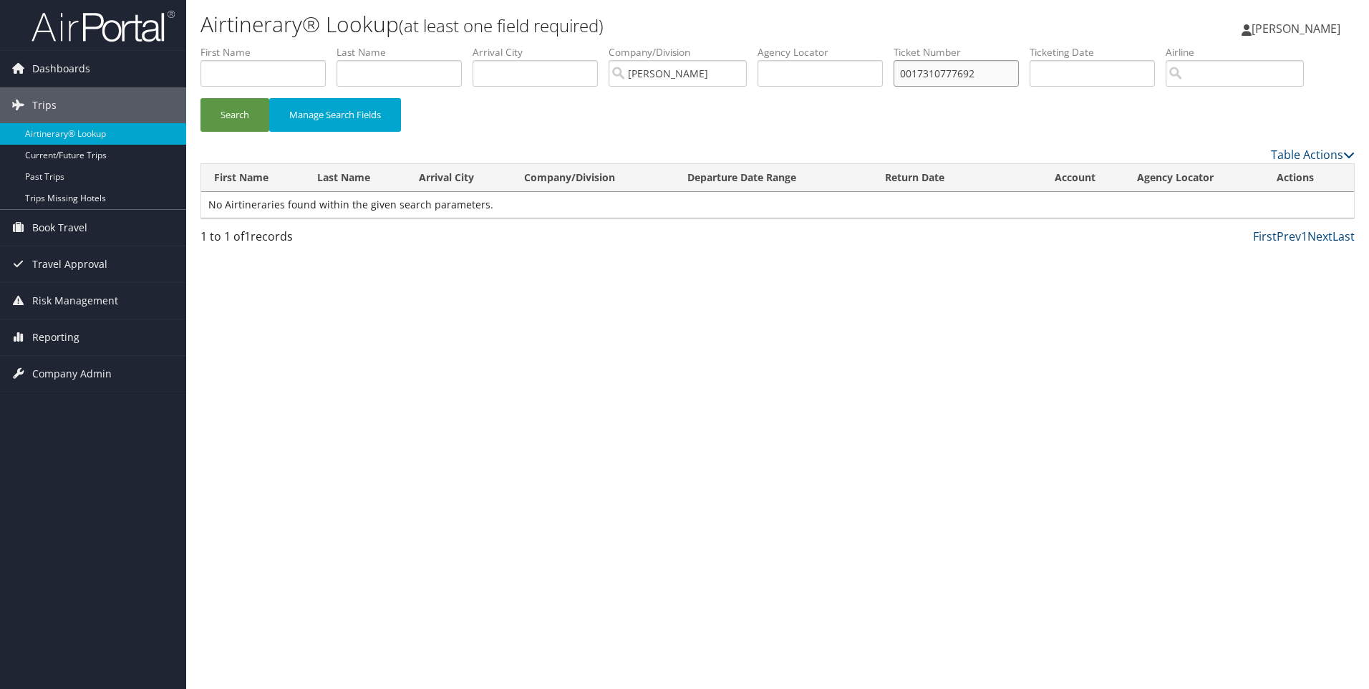
paste input "711"
click at [200, 98] on button "Search" at bounding box center [234, 115] width 69 height 34
drag, startPoint x: 1004, startPoint y: 70, endPoint x: 743, endPoint y: 72, distance: 261.3
click at [761, 45] on ul "First Name Last Name Departure City Arrival City Company/Division Marquardt Air…" at bounding box center [777, 45] width 1154 height 0
paste input "8900897767089"
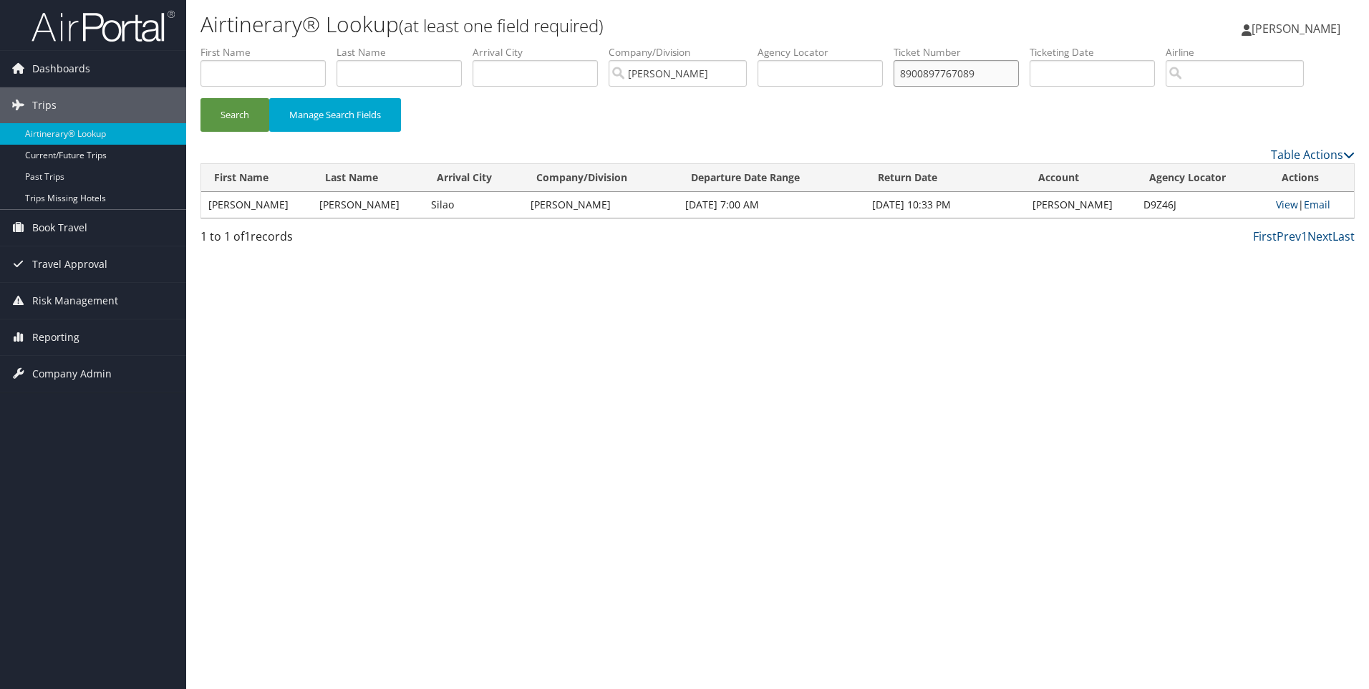
click at [200, 98] on button "Search" at bounding box center [234, 115] width 69 height 34
click at [1279, 205] on link "View" at bounding box center [1290, 205] width 22 height 14
click at [989, 75] on input "8900897767089" at bounding box center [955, 73] width 125 height 26
paste input "52366"
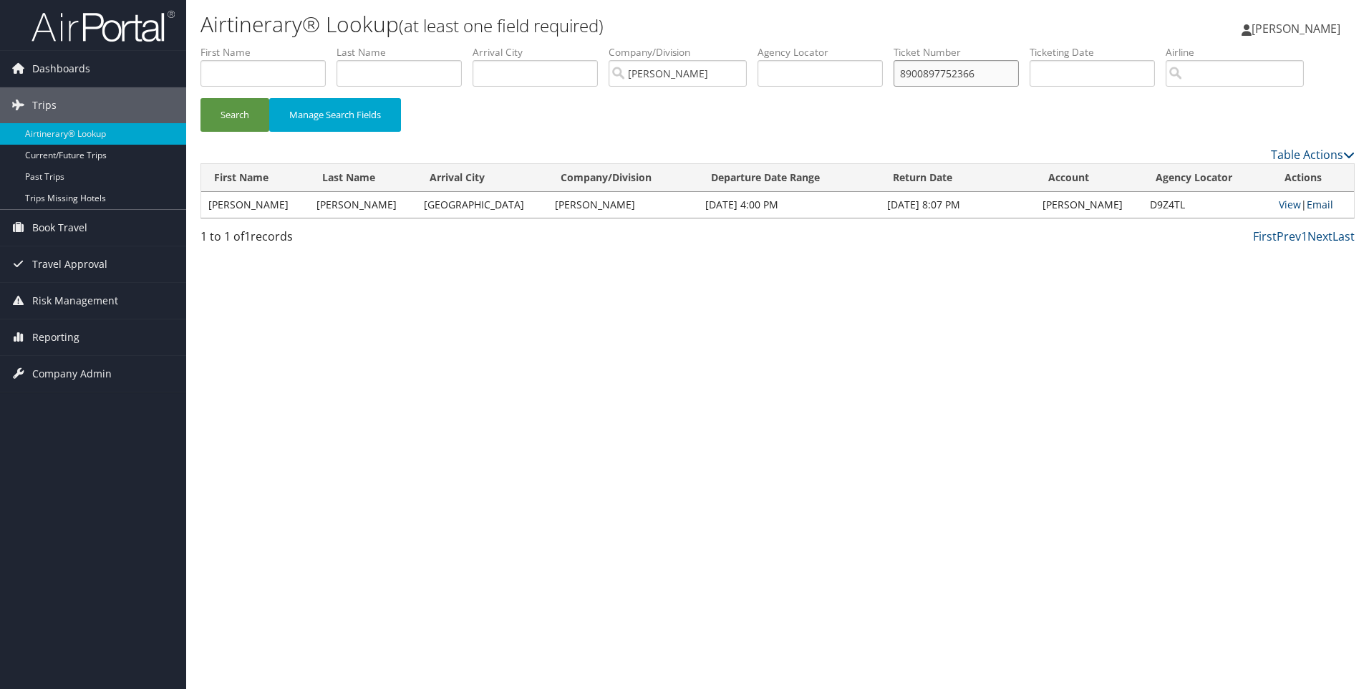
click at [200, 98] on button "Search" at bounding box center [234, 115] width 69 height 34
click at [1279, 201] on link "View" at bounding box center [1290, 205] width 22 height 14
click at [1002, 79] on input "8900897752366" at bounding box center [955, 73] width 125 height 26
paste input "0017310777914"
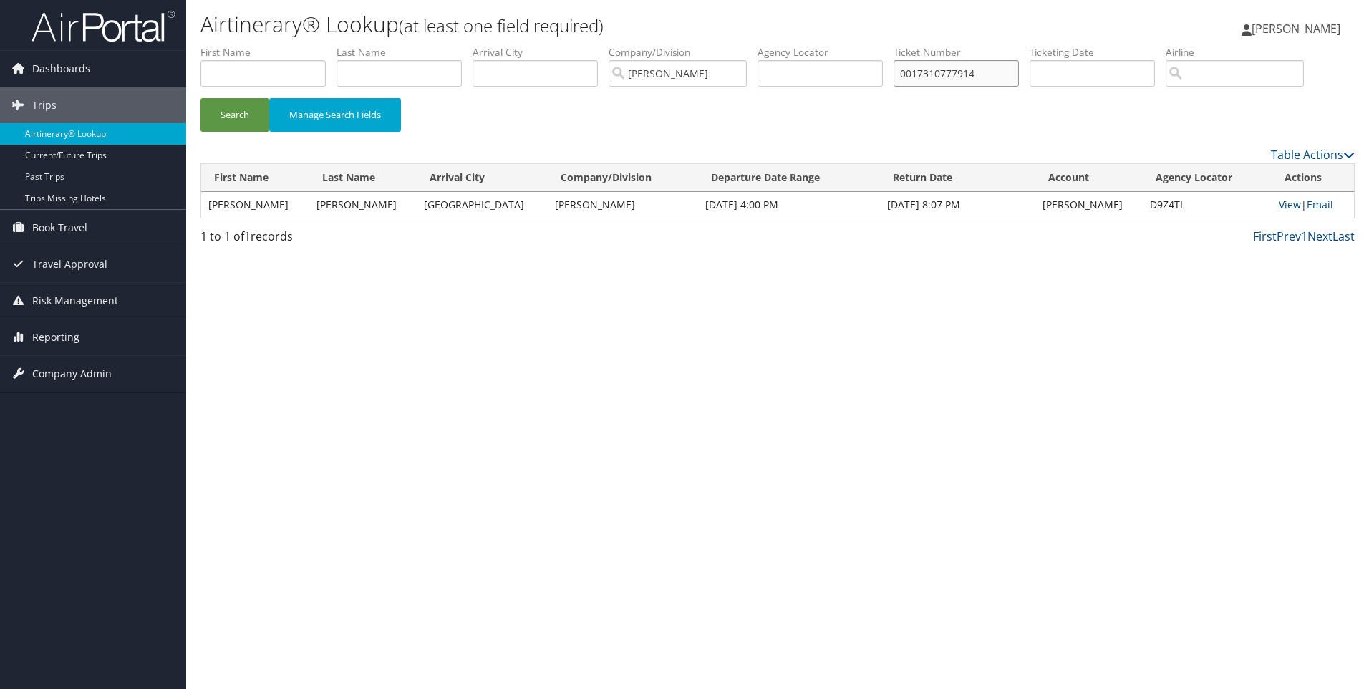
type input "0017310777914"
click at [200, 98] on button "Search" at bounding box center [234, 115] width 69 height 34
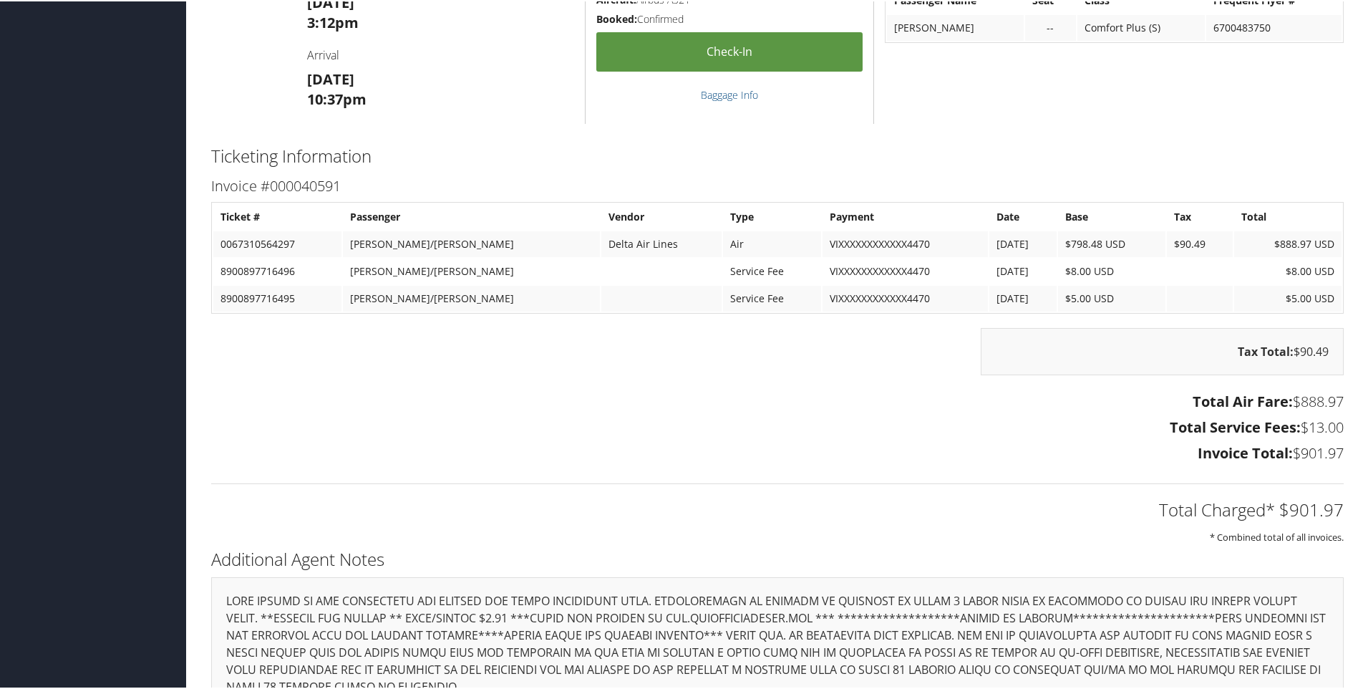
scroll to position [1337, 0]
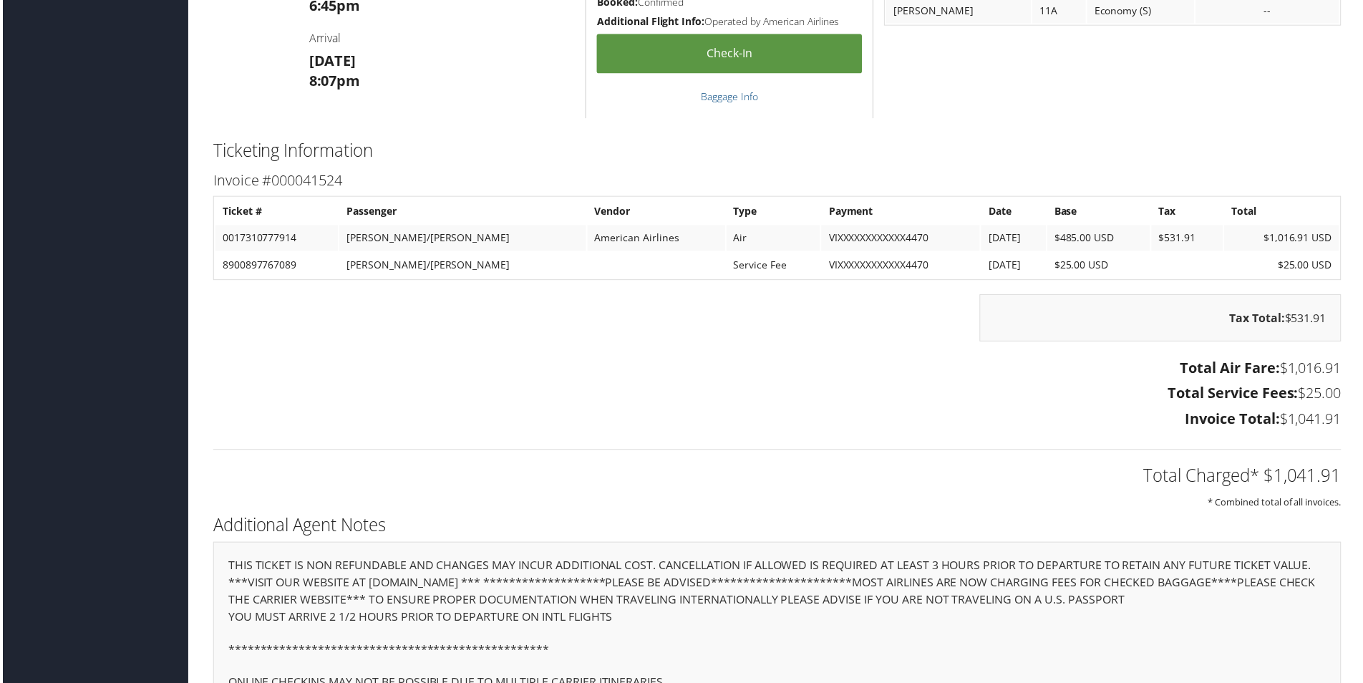
scroll to position [1790, 0]
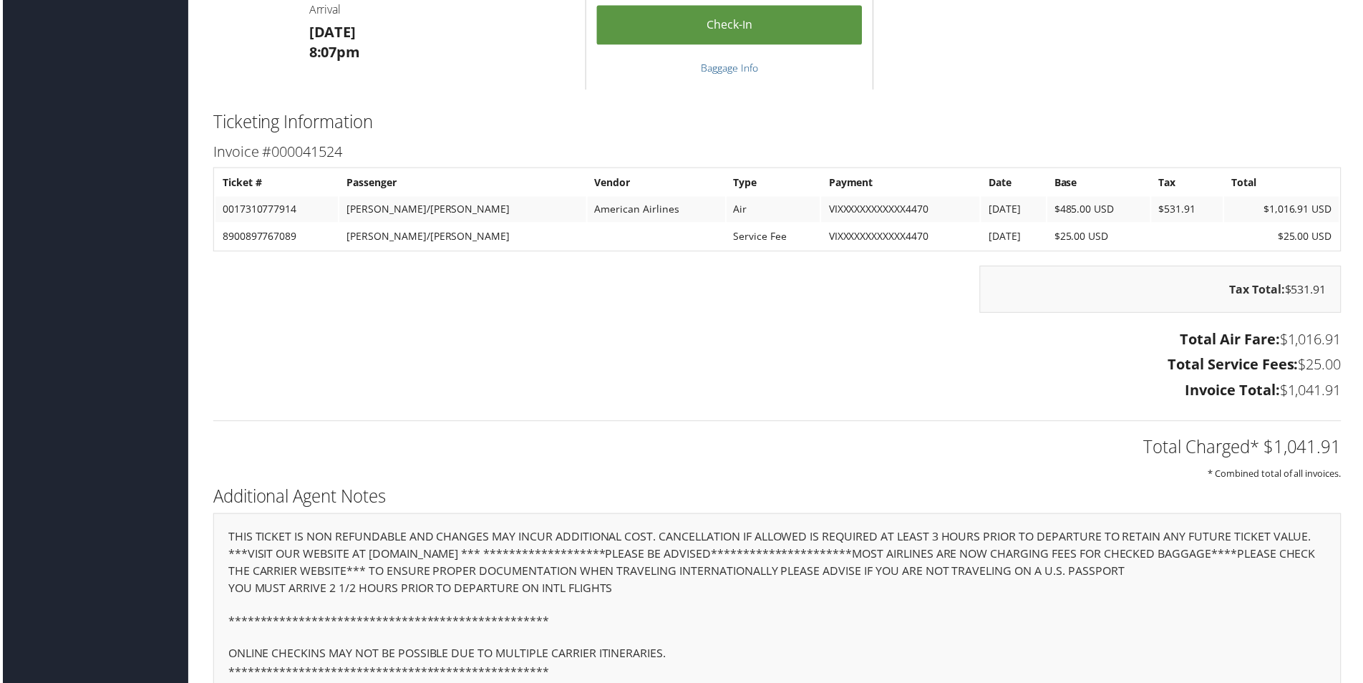
click at [880, 417] on div "Total Charged* $1,041.91 * Combined total of all invoices." at bounding box center [777, 446] width 1154 height 76
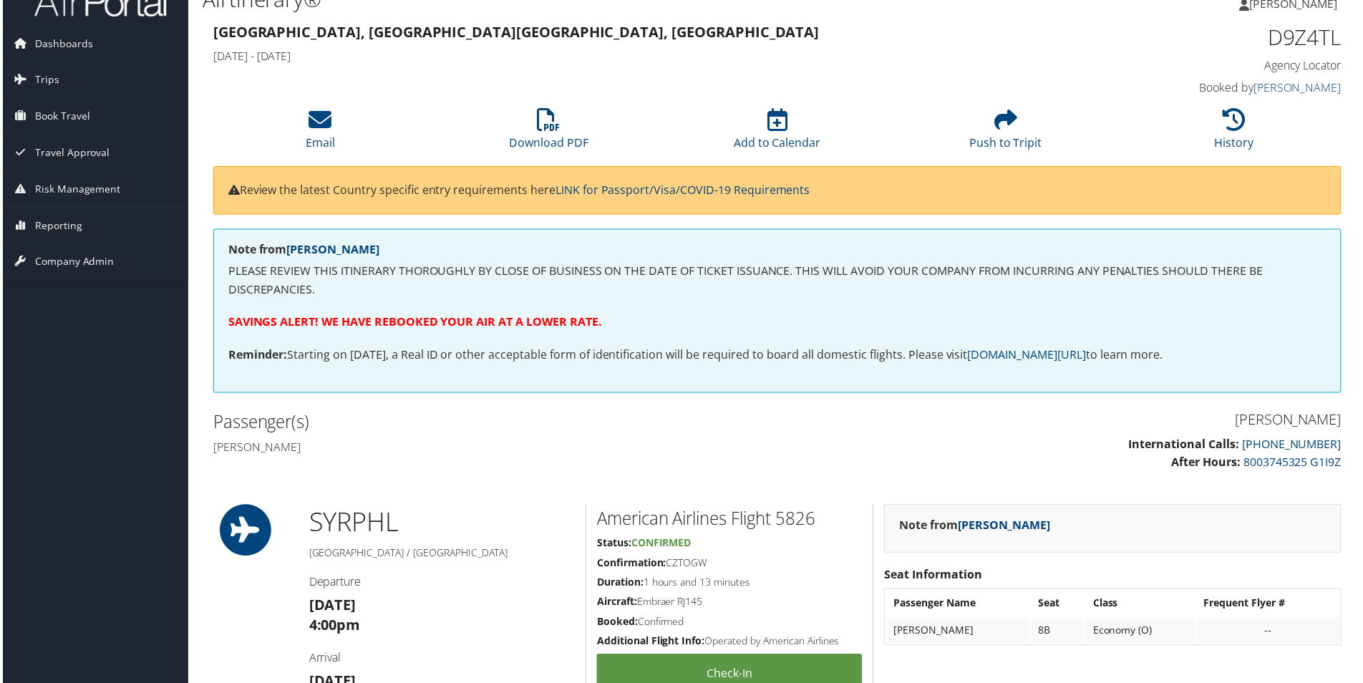
scroll to position [0, 0]
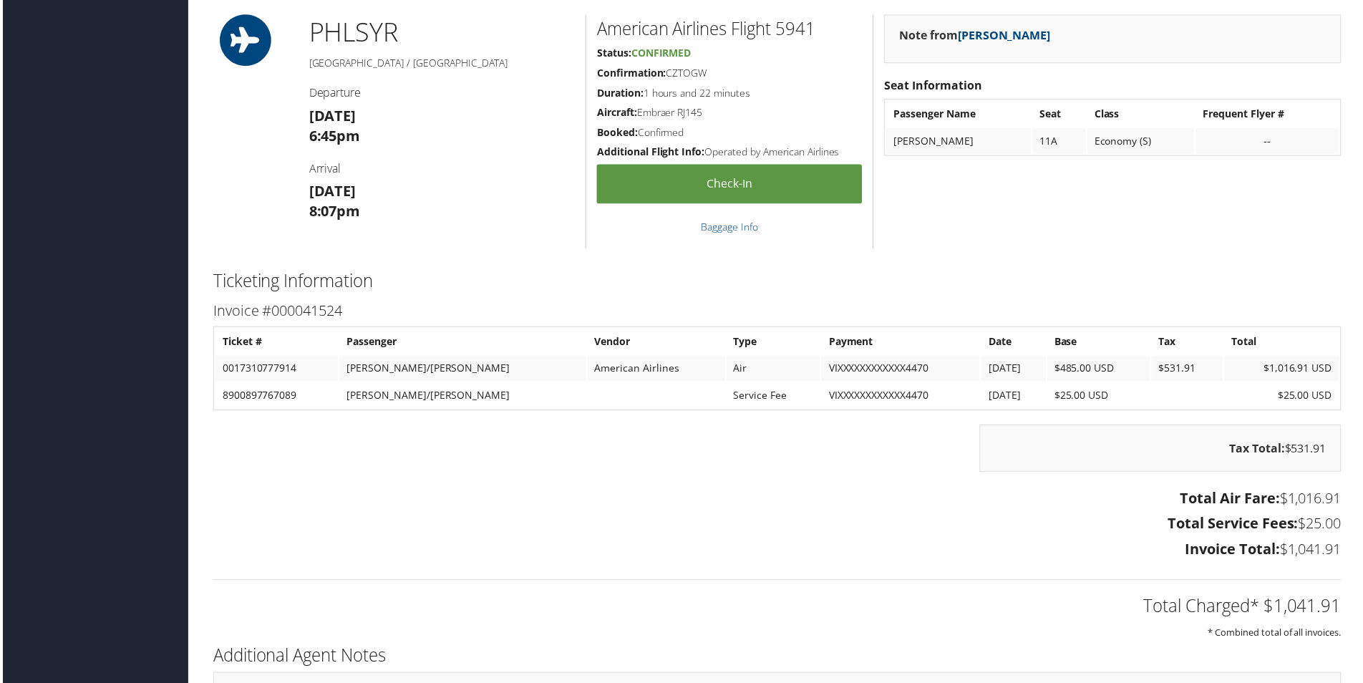
scroll to position [1360, 0]
